Goal: Task Accomplishment & Management: Manage account settings

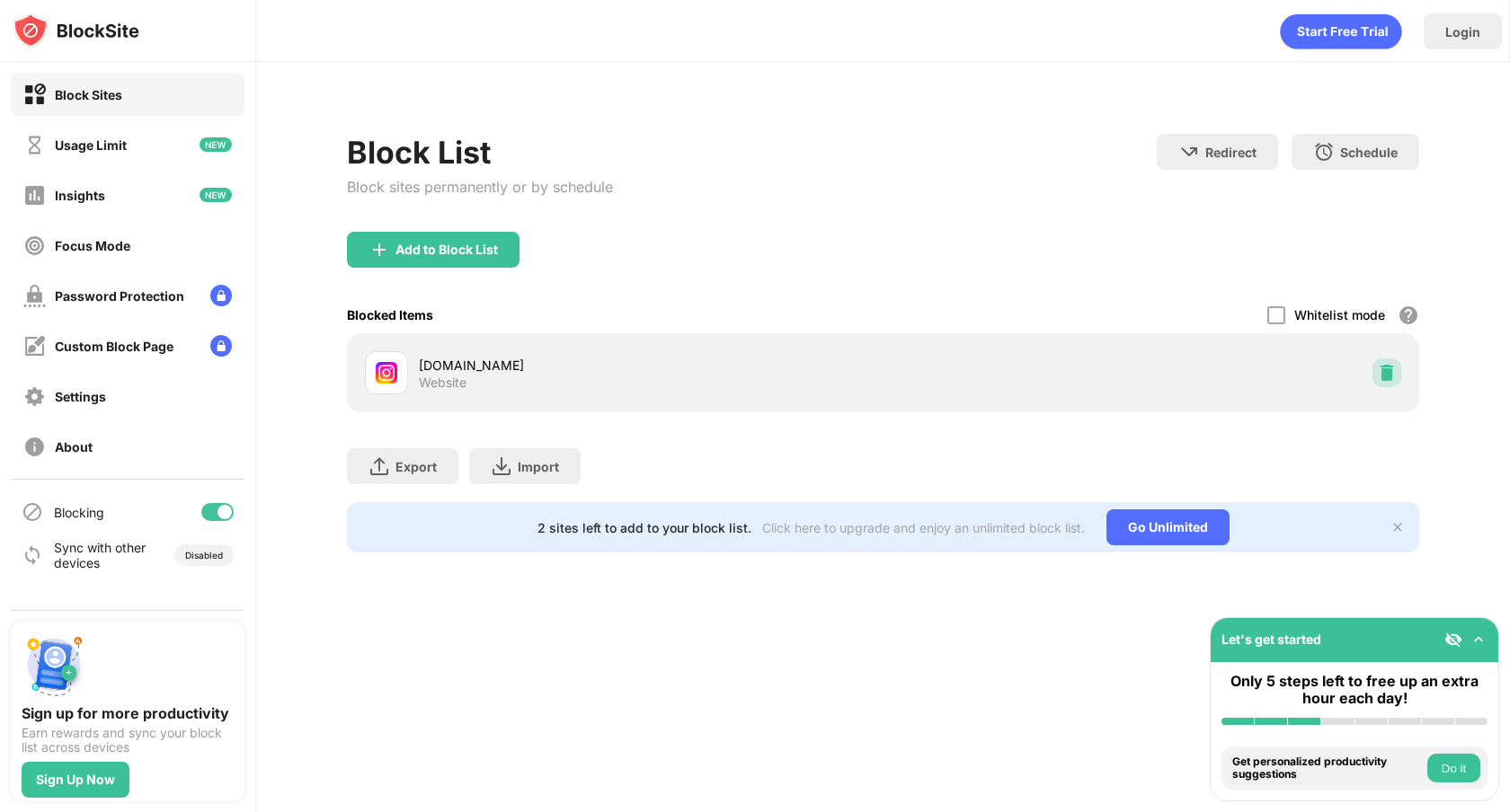
click at [1392, 364] on img at bounding box center [1386, 372] width 18 height 18
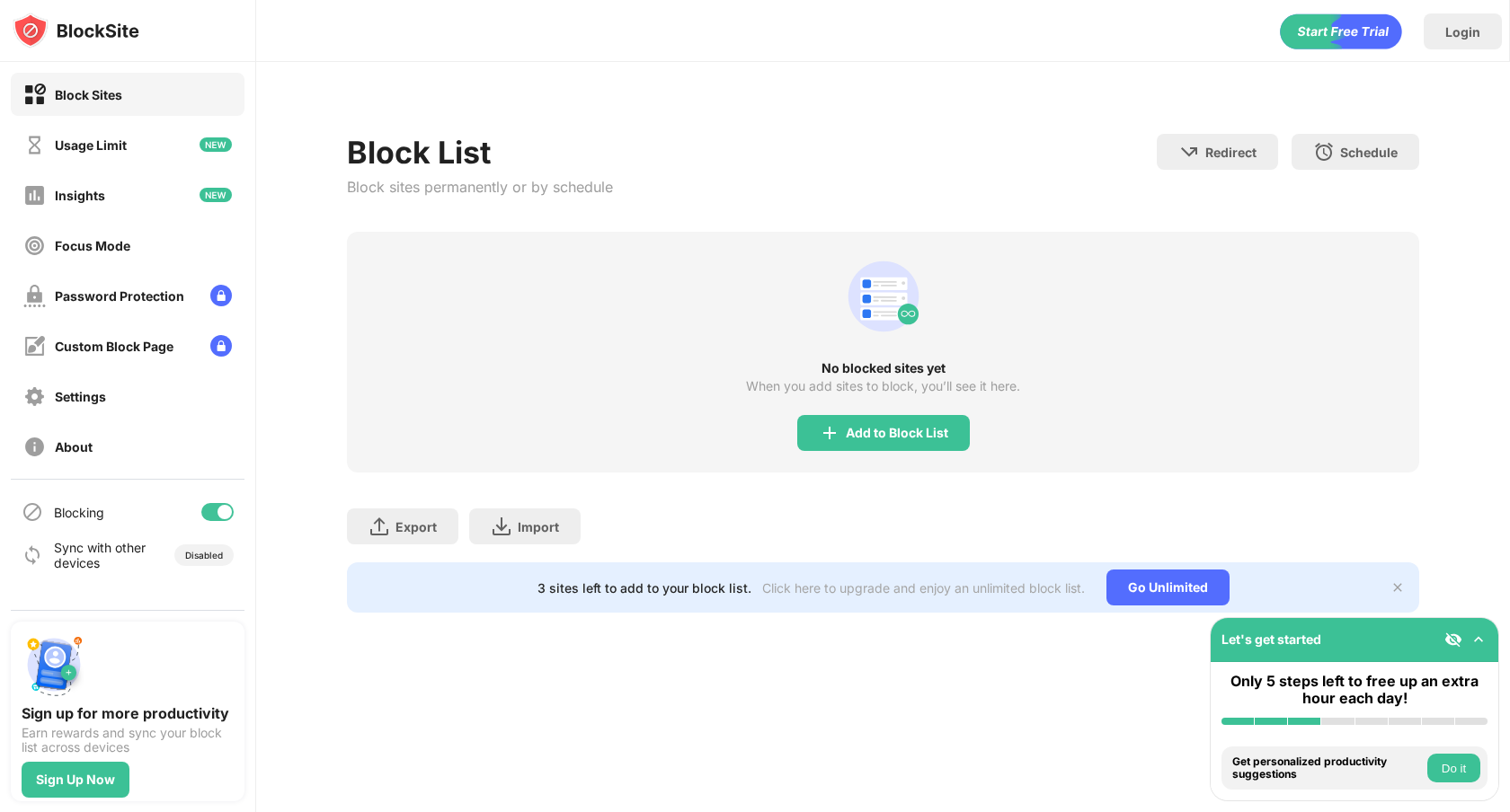
click at [831, 407] on div "No blocked sites yet When you add sites to block, you’ll see it here. Add to Bl…" at bounding box center [883, 352] width 1073 height 241
click at [831, 420] on div "Add to Block List" at bounding box center [883, 433] width 173 height 36
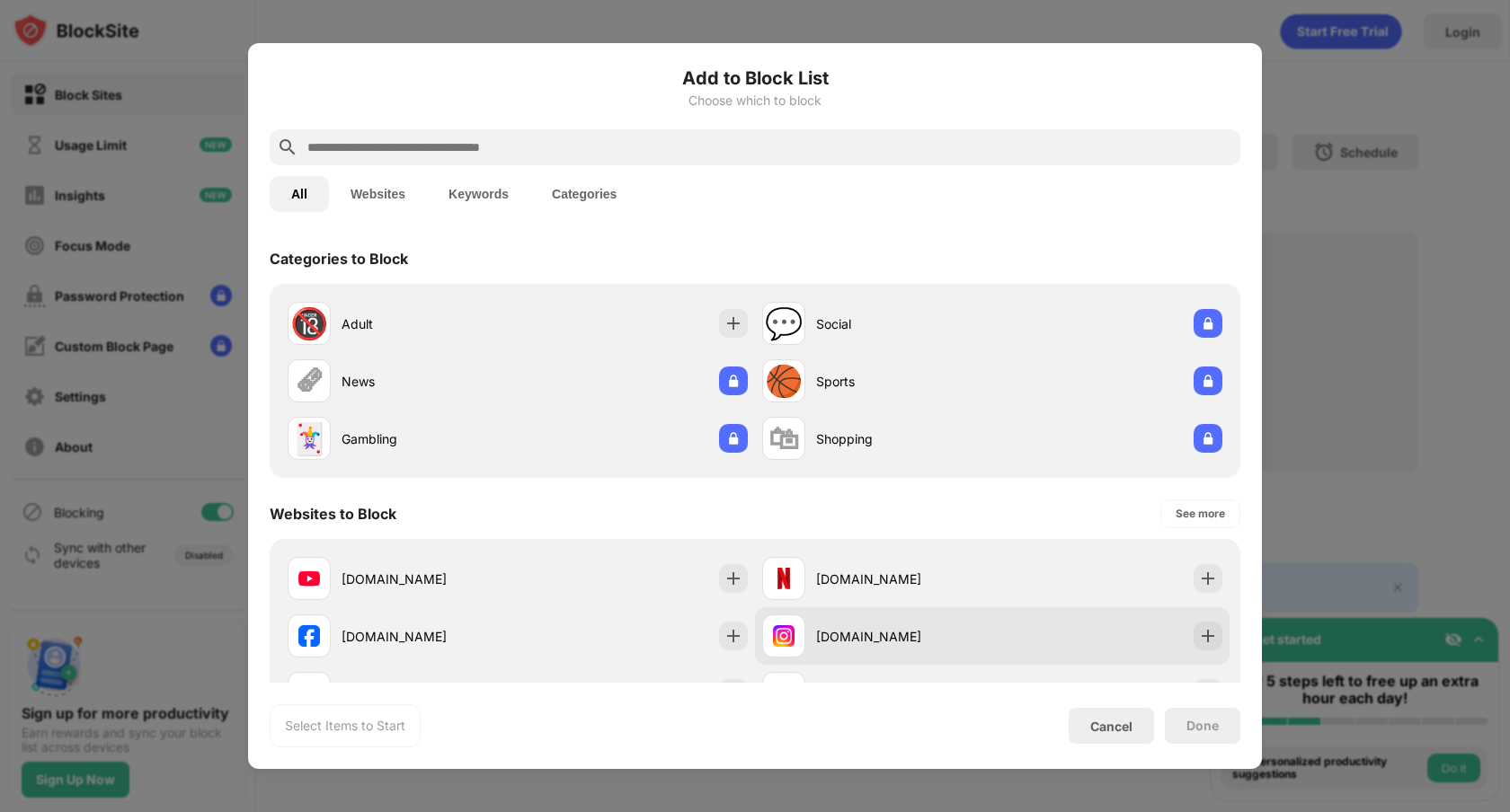
click at [866, 636] on div "[DOMAIN_NAME]" at bounding box center [904, 637] width 176 height 18
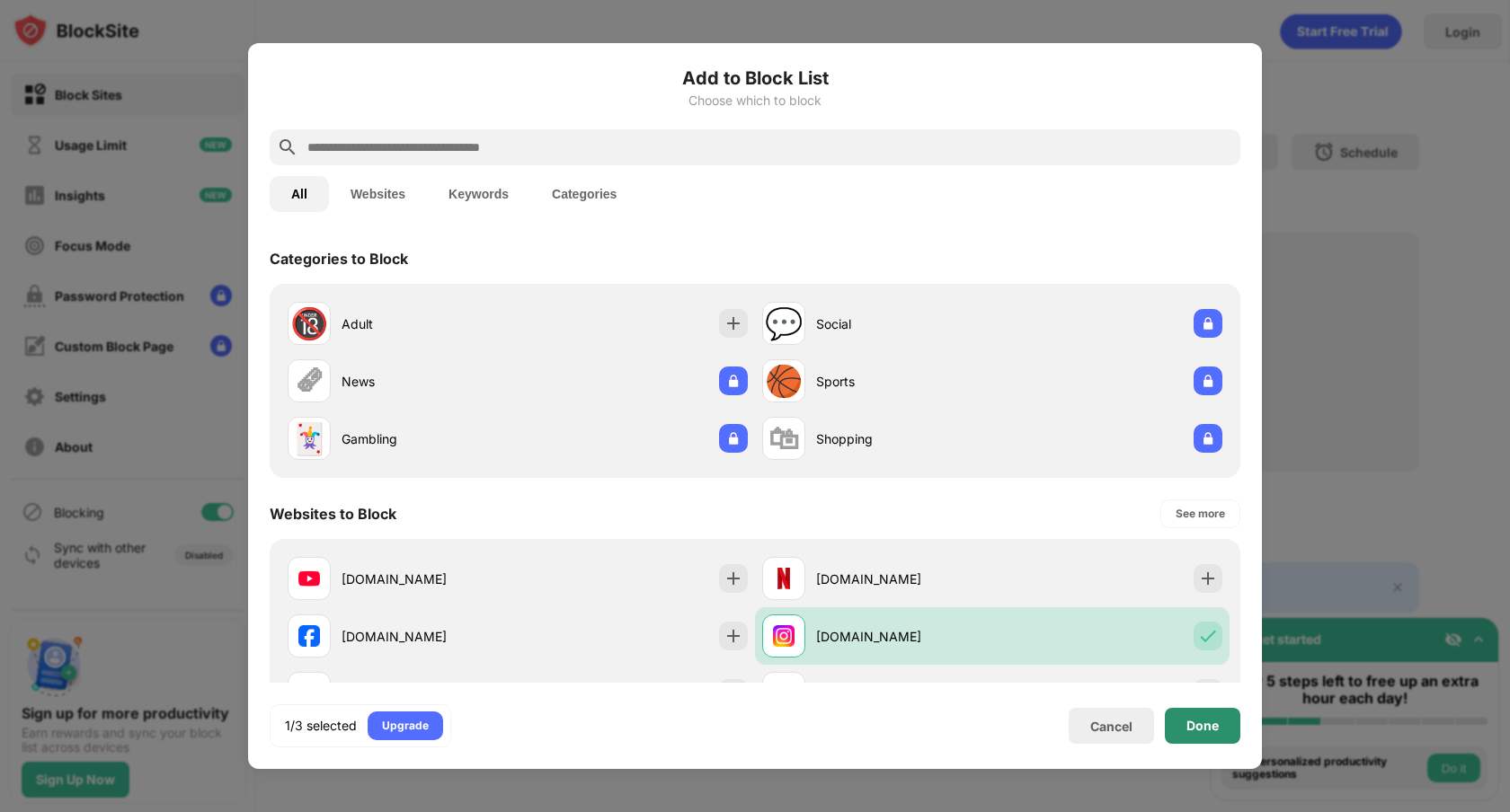
click at [1222, 732] on div "Done" at bounding box center [1203, 725] width 76 height 36
